Goal: Information Seeking & Learning: Learn about a topic

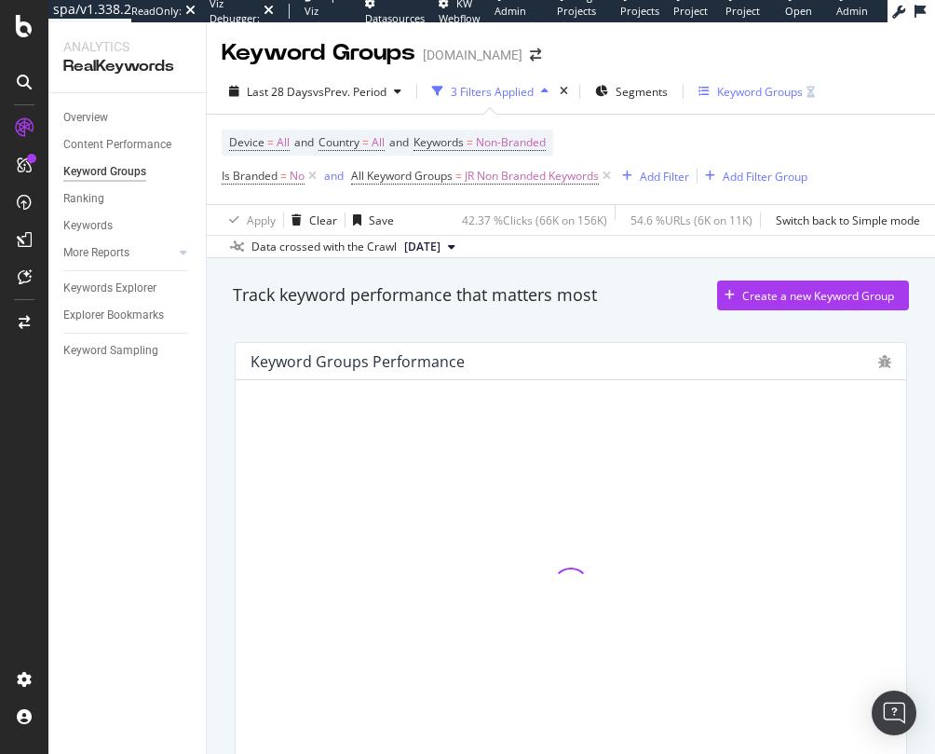
click at [764, 88] on div "Keyword Groups" at bounding box center [760, 92] width 86 height 16
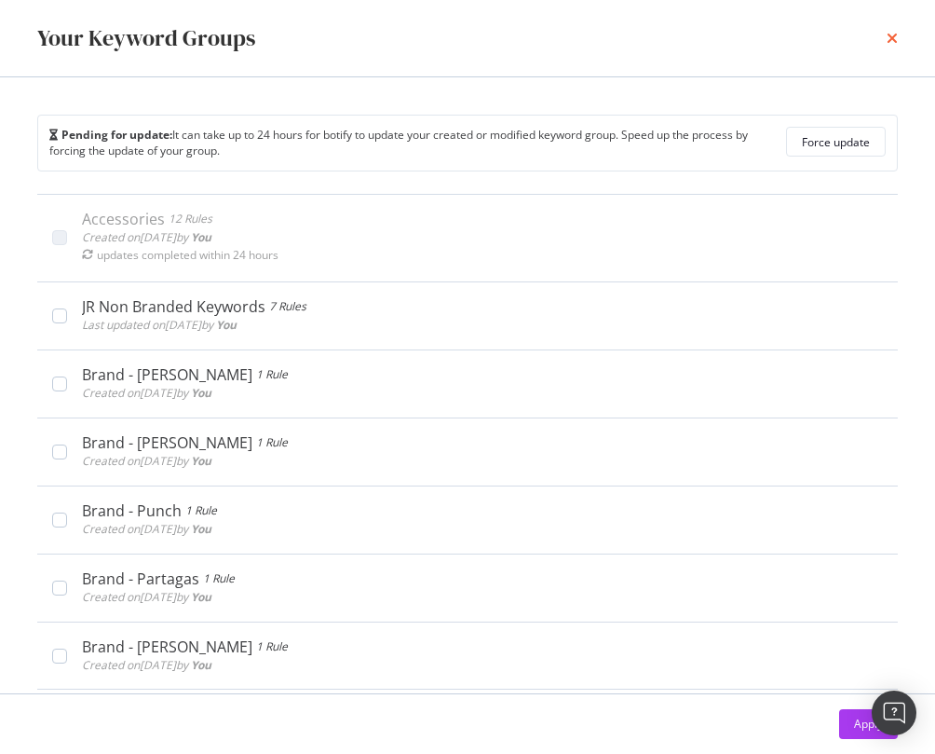
click at [894, 33] on icon "times" at bounding box center [892, 38] width 11 height 15
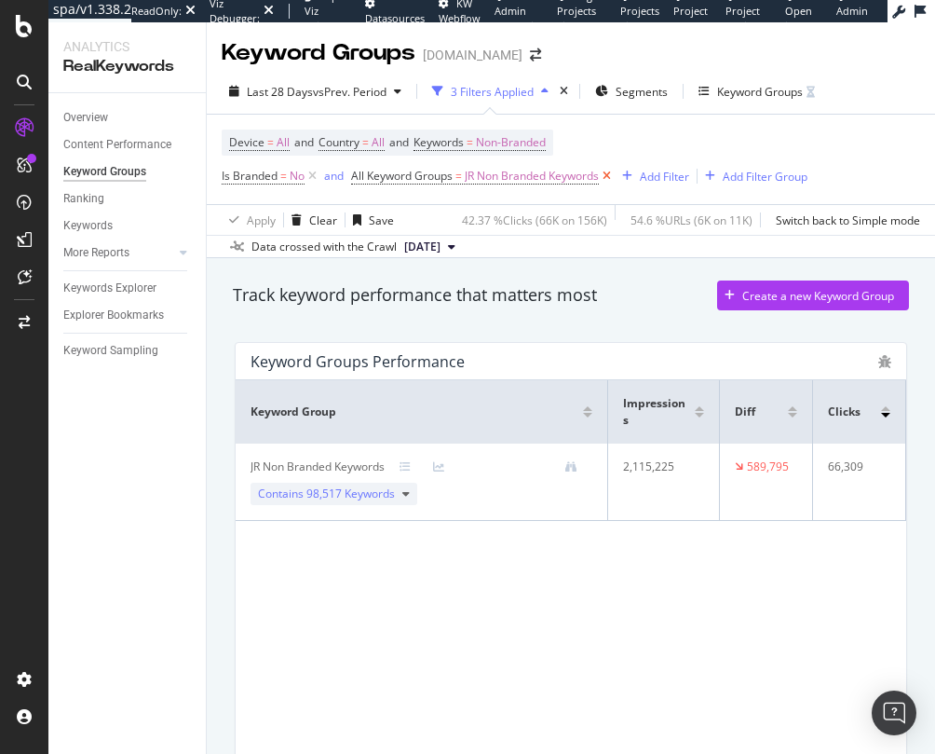
click at [611, 175] on icon at bounding box center [607, 176] width 16 height 19
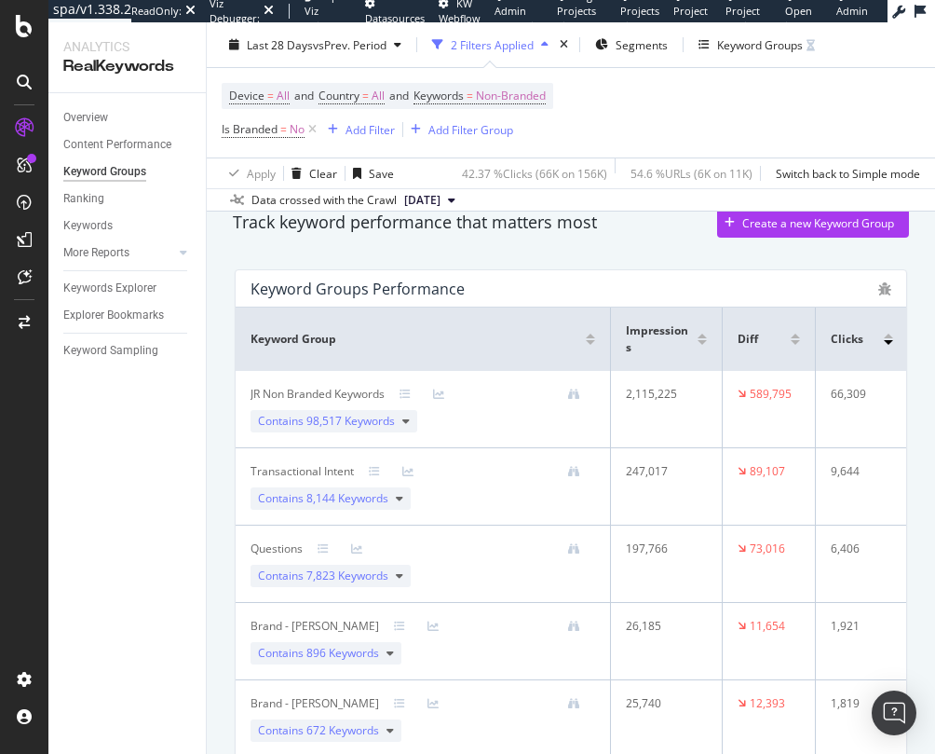
scroll to position [75, 0]
click at [397, 418] on div "Contains 98,517 Keywords" at bounding box center [334, 419] width 167 height 22
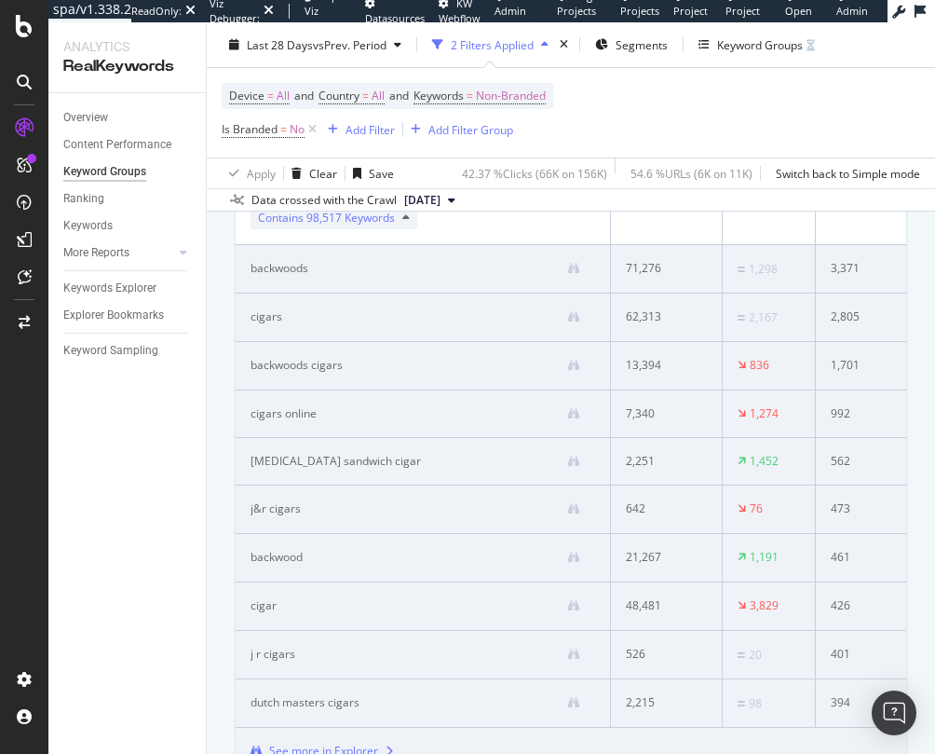
scroll to position [367, 0]
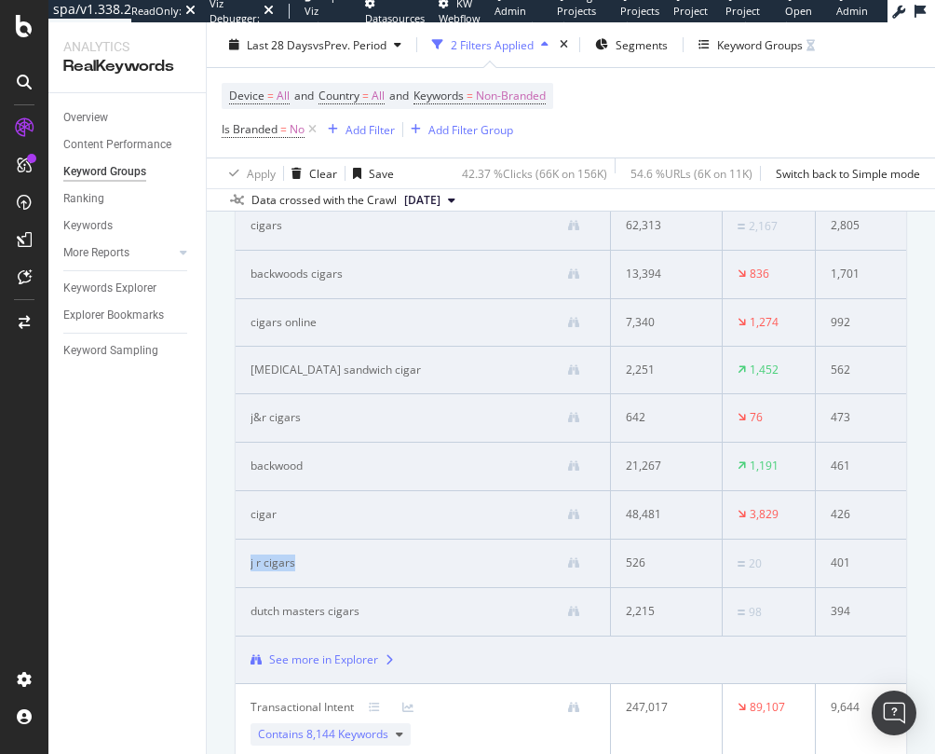
drag, startPoint x: 302, startPoint y: 564, endPoint x: 237, endPoint y: 562, distance: 65.2
click at [237, 562] on td "j r cigars" at bounding box center [423, 563] width 375 height 48
